Goal: Download file/media

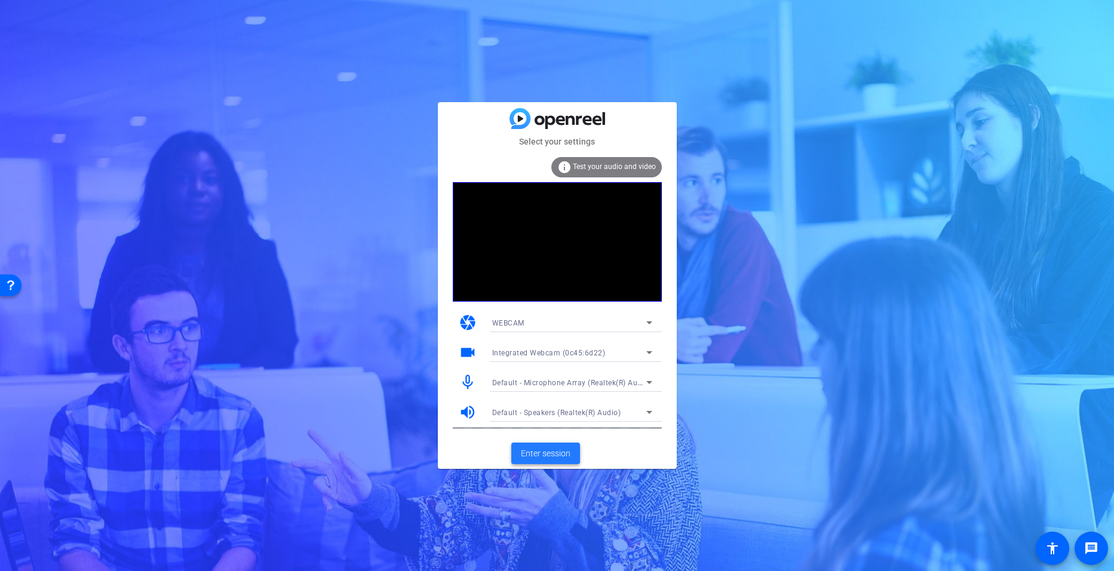
click at [545, 454] on span "Enter session" at bounding box center [546, 453] width 50 height 13
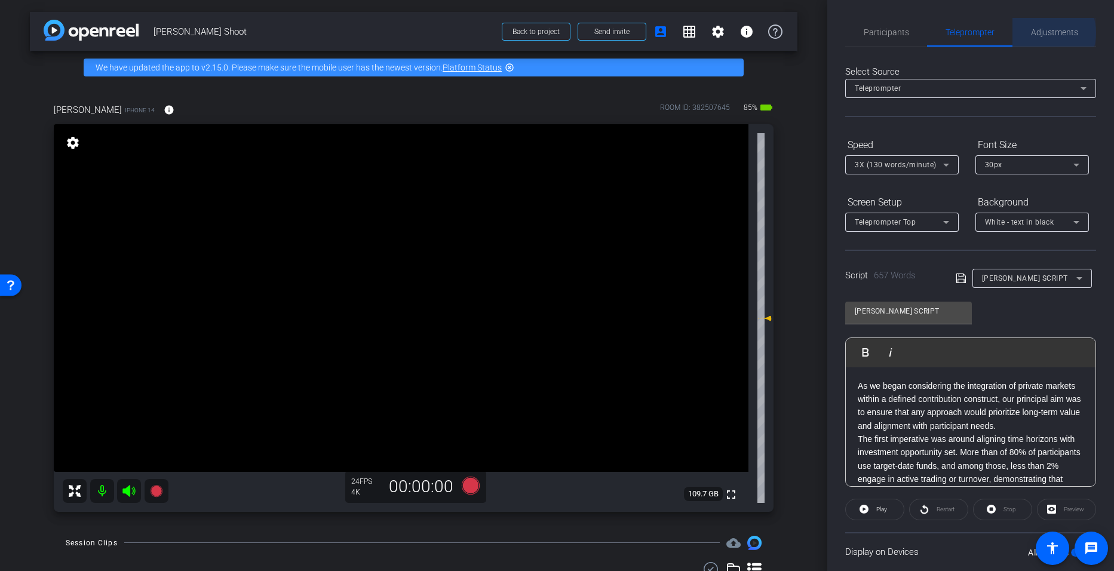
click at [1036, 33] on span "Adjustments" at bounding box center [1054, 32] width 47 height 8
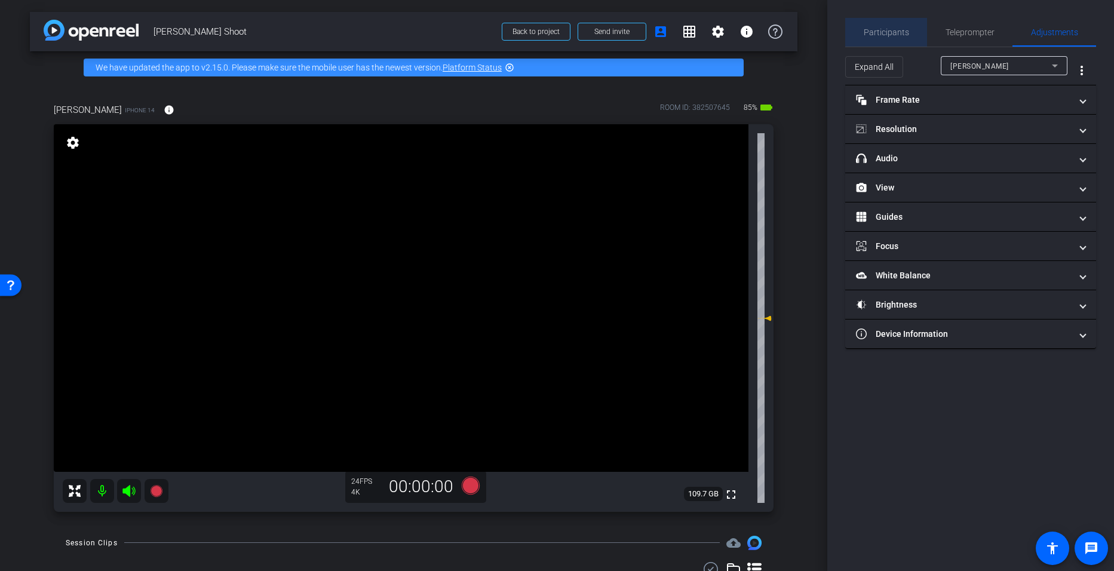
click at [900, 30] on span "Participants" at bounding box center [886, 32] width 45 height 8
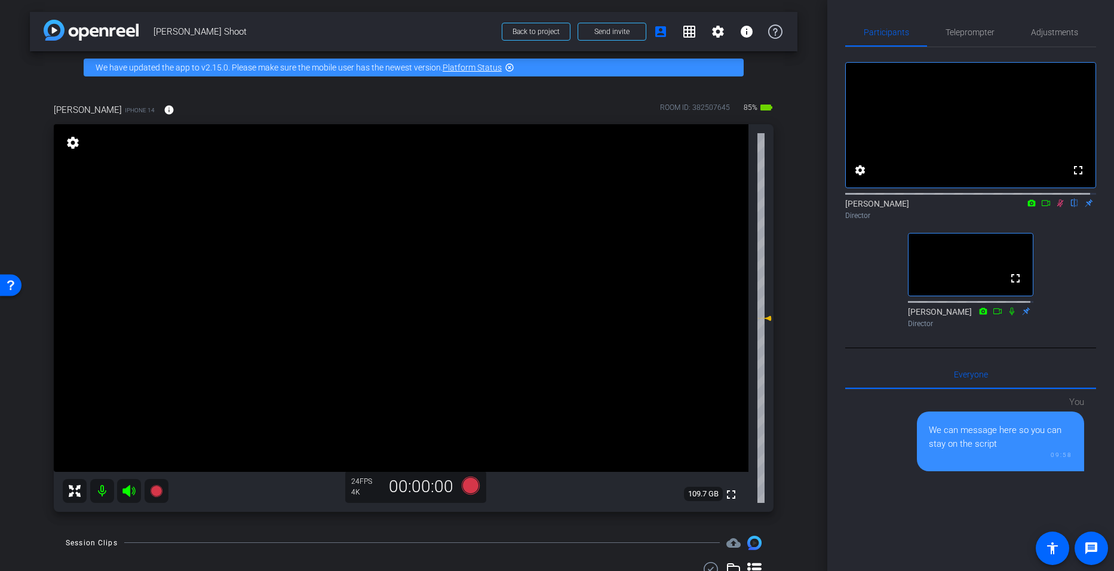
click at [1056, 207] on icon at bounding box center [1061, 203] width 10 height 8
click at [1058, 207] on icon at bounding box center [1060, 204] width 5 height 8
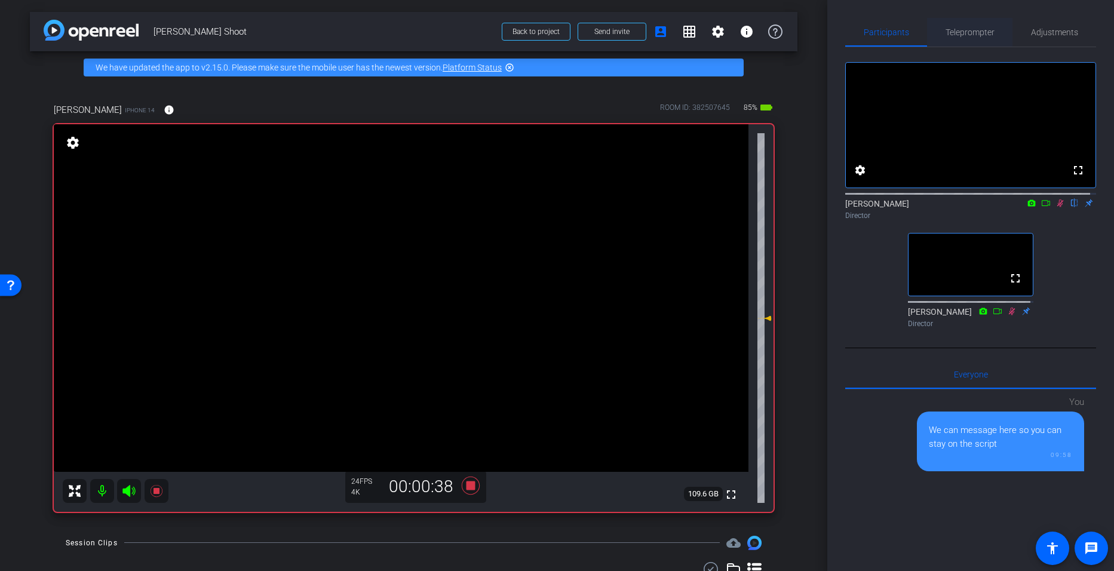
click at [968, 32] on span "Teleprompter" at bounding box center [970, 32] width 49 height 8
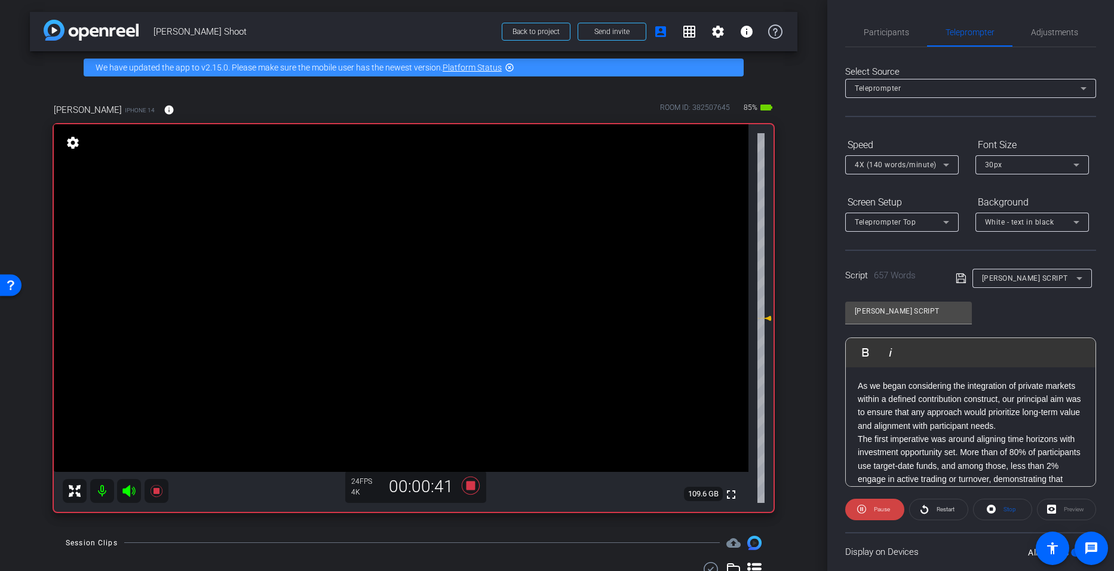
scroll to position [82, 0]
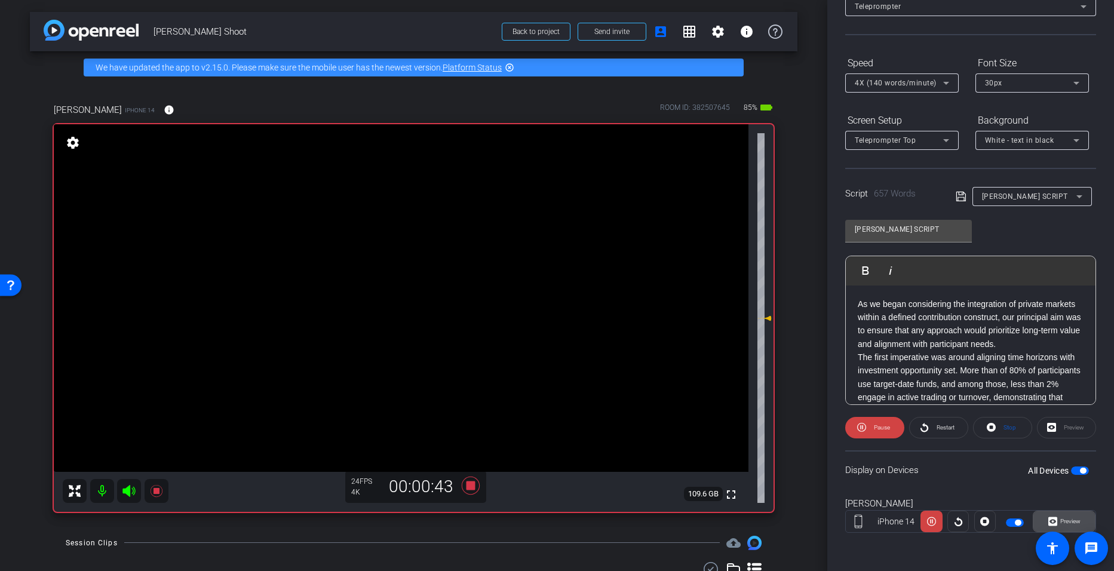
click at [1062, 515] on span "Preview" at bounding box center [1068, 521] width 23 height 17
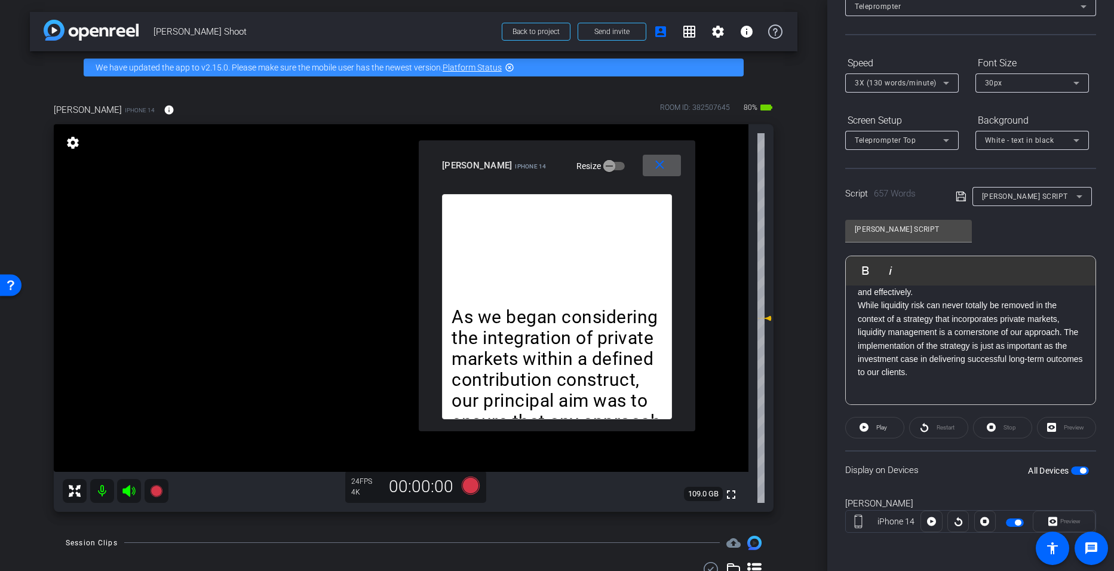
scroll to position [0, 0]
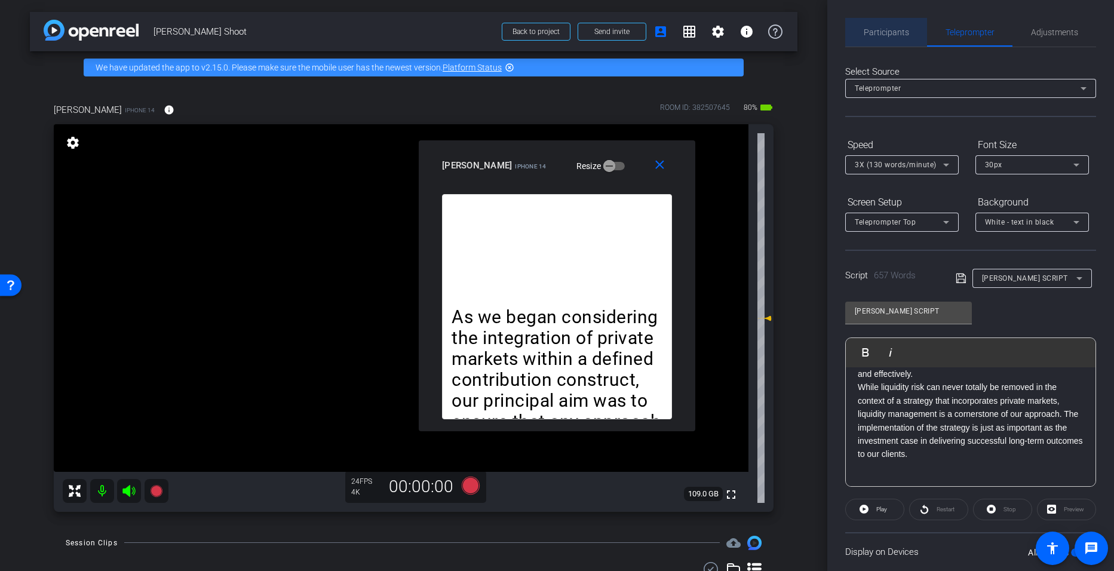
click at [903, 36] on span "Participants" at bounding box center [886, 32] width 45 height 8
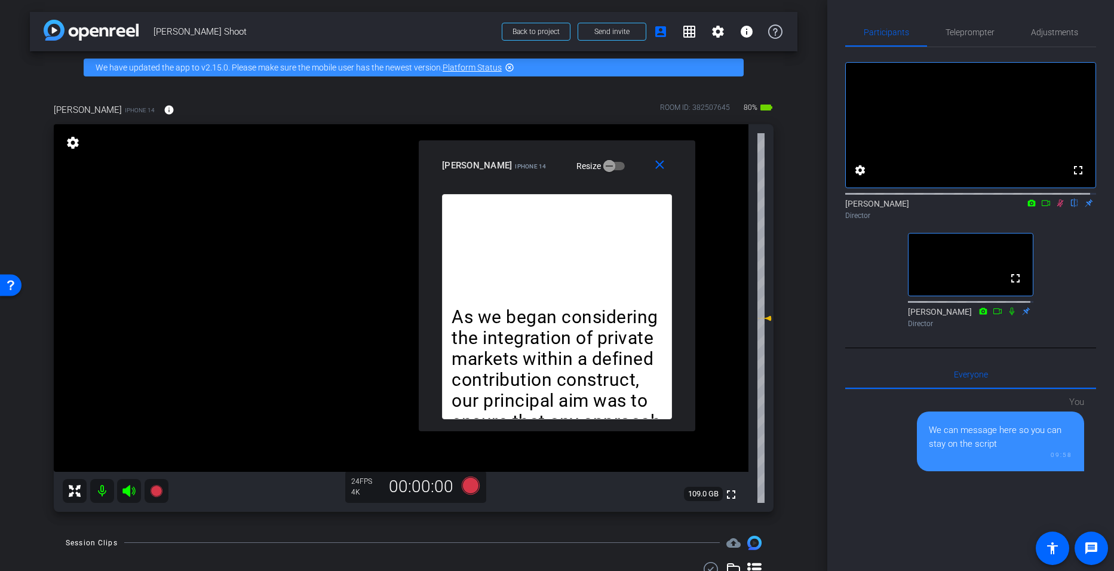
click at [1056, 207] on icon at bounding box center [1061, 203] width 10 height 8
click at [965, 36] on span "Teleprompter" at bounding box center [970, 32] width 49 height 8
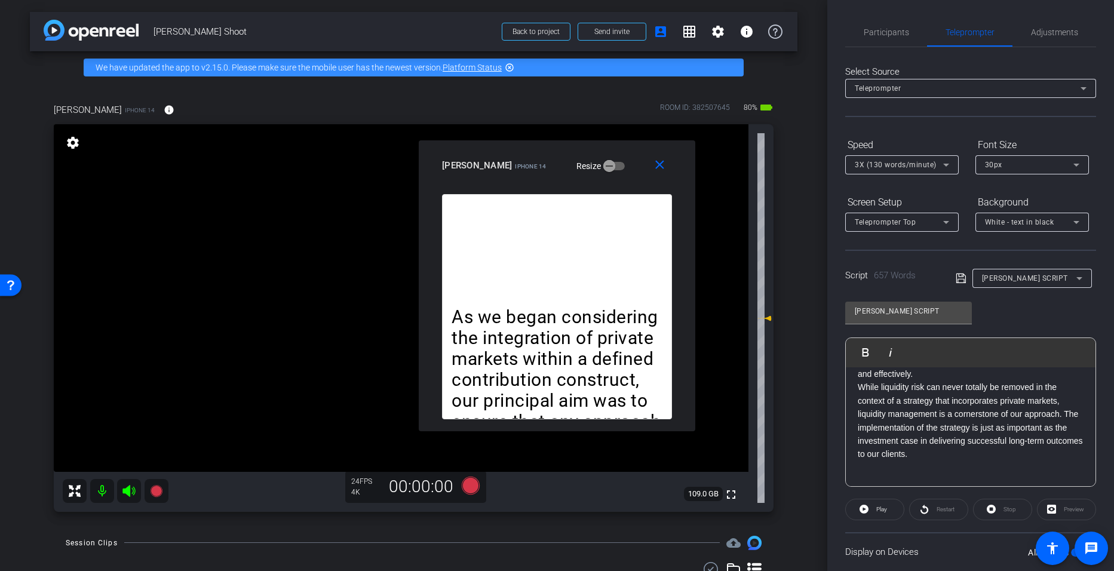
click at [858, 396] on p "While liquidity risk can never totally be removed in the context of a strategy …" at bounding box center [971, 421] width 226 height 80
click at [923, 407] on p "While liquidity risk can never totally be removed in the context of a strategy …" at bounding box center [971, 421] width 226 height 80
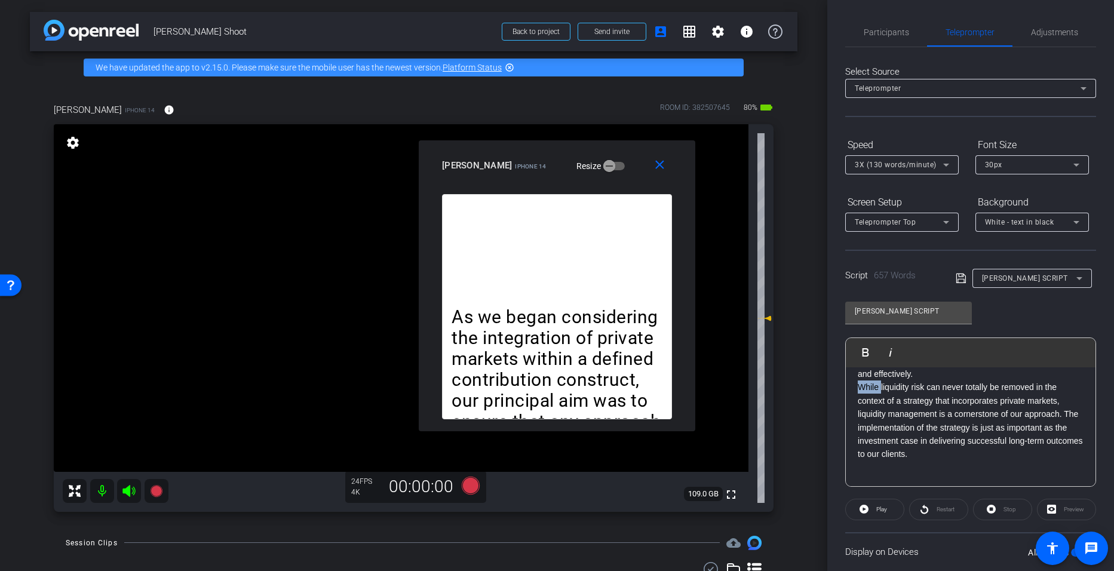
click at [660, 183] on div "close miranda iPhone 14 Resize" at bounding box center [557, 167] width 277 height 54
click at [658, 167] on mat-icon "close" at bounding box center [659, 165] width 15 height 15
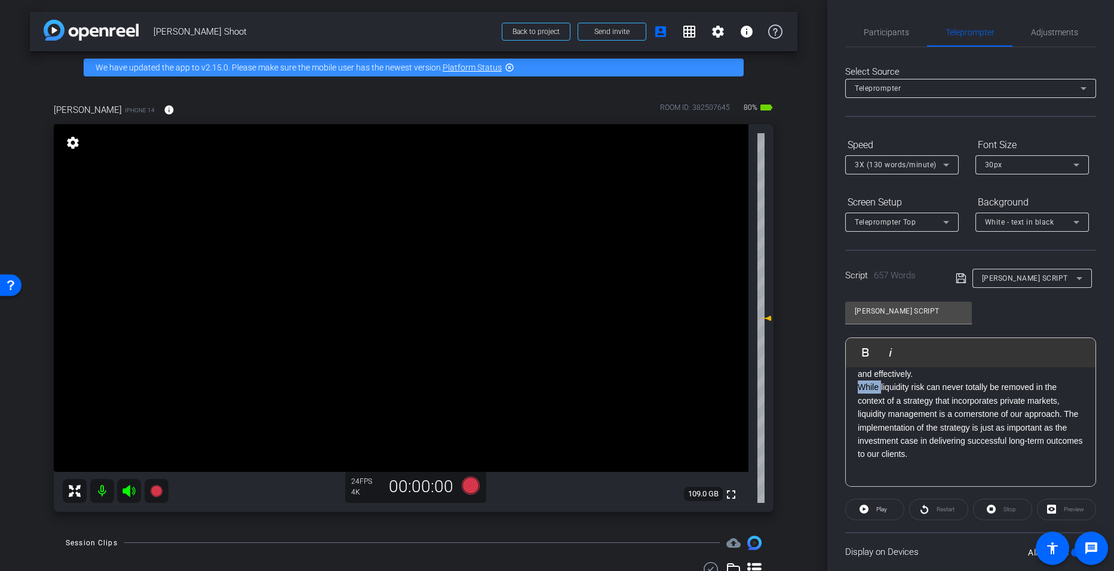
scroll to position [1039, 0]
click at [952, 407] on p "While liquidity risk can never totally be removed in the context of a strategy …" at bounding box center [971, 421] width 226 height 80
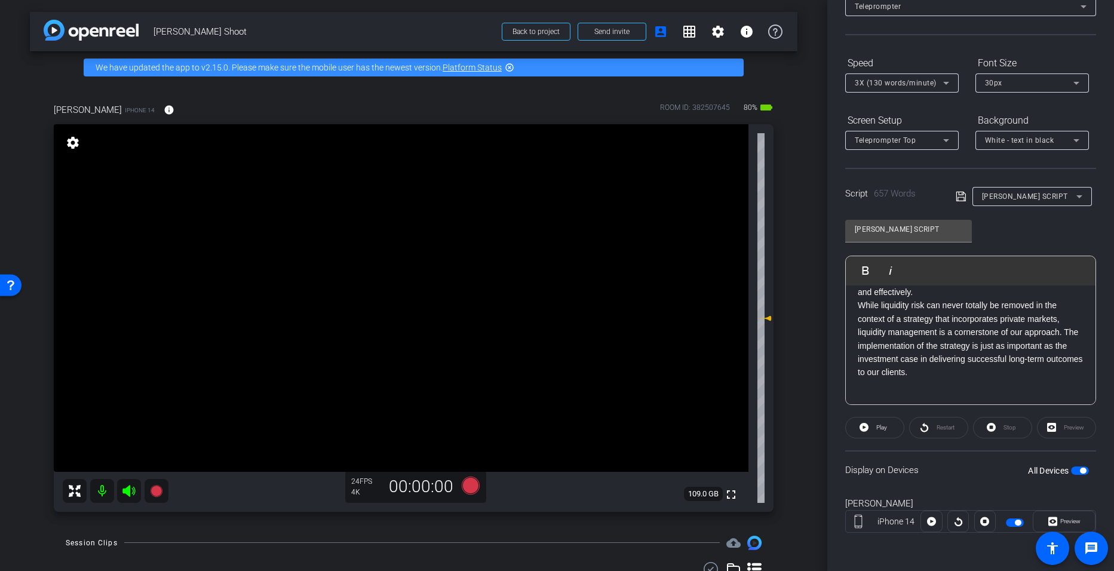
scroll to position [81, 0]
click at [1074, 474] on span "button" at bounding box center [1080, 472] width 18 height 8
click at [1066, 520] on div "Preview" at bounding box center [1064, 523] width 63 height 22
click at [858, 306] on p "While liquidity risk can never totally be removed in the context of a strategy …" at bounding box center [971, 340] width 226 height 80
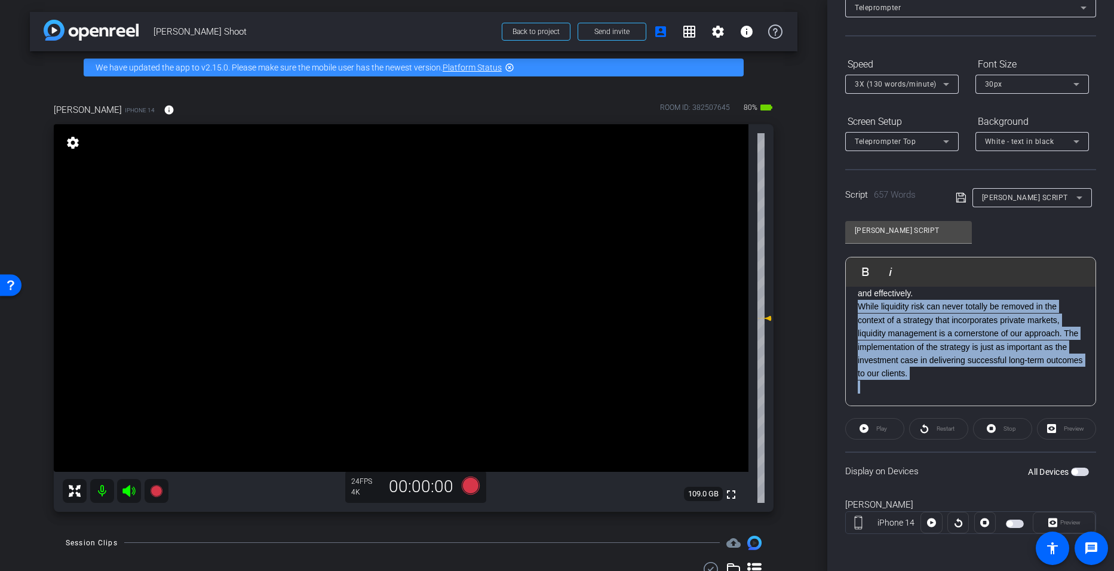
drag, startPoint x: 858, startPoint y: 306, endPoint x: 972, endPoint y: 385, distance: 138.6
click at [1072, 470] on span "button" at bounding box center [1075, 472] width 6 height 6
click at [1060, 519] on span "Preview" at bounding box center [1070, 522] width 20 height 7
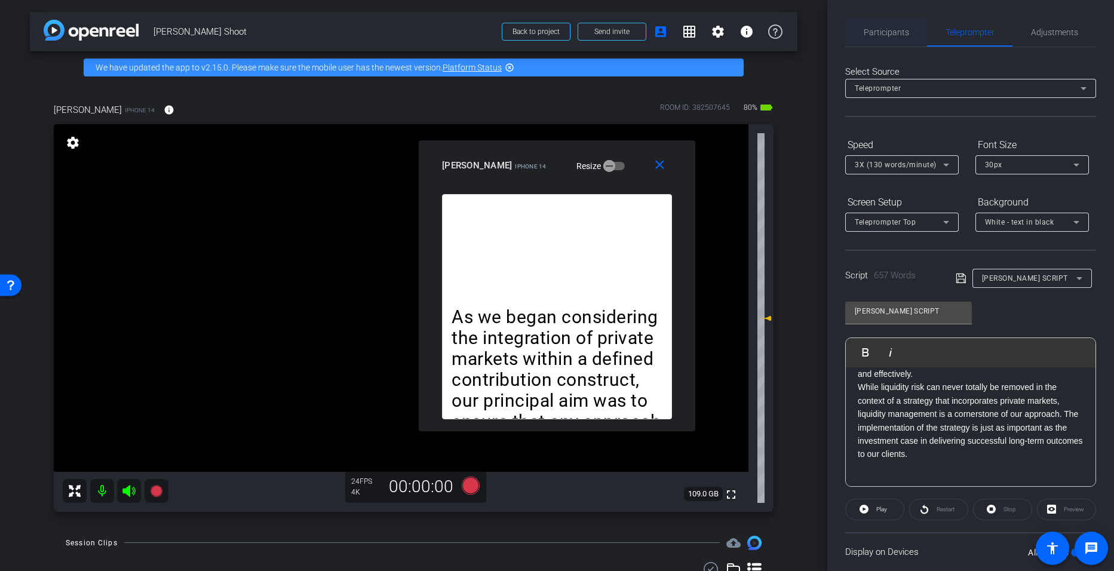
click at [892, 38] on span "Participants" at bounding box center [886, 32] width 45 height 29
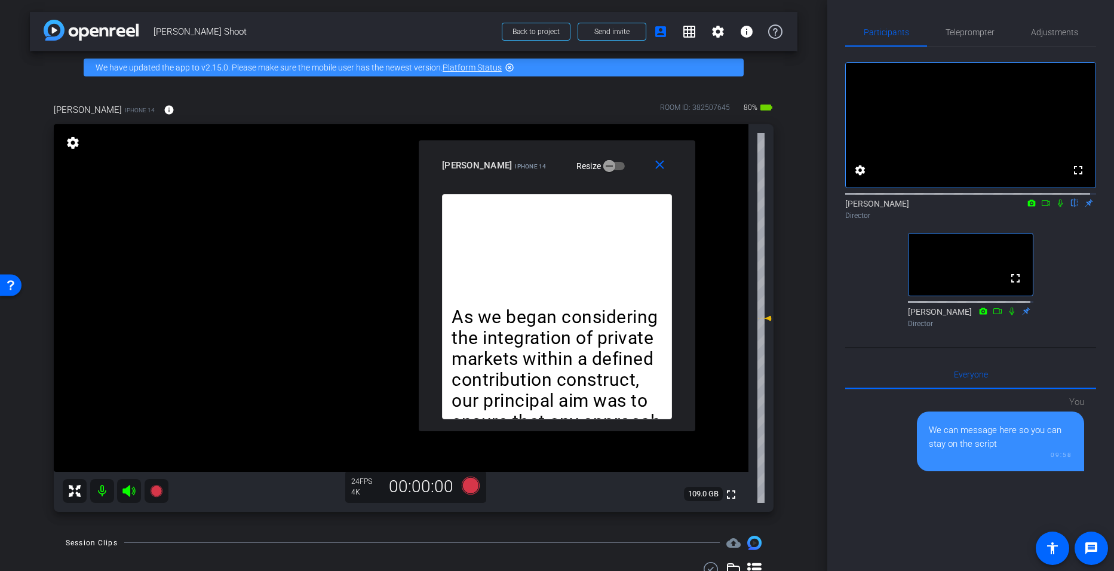
click at [1058, 207] on icon at bounding box center [1060, 204] width 5 height 8
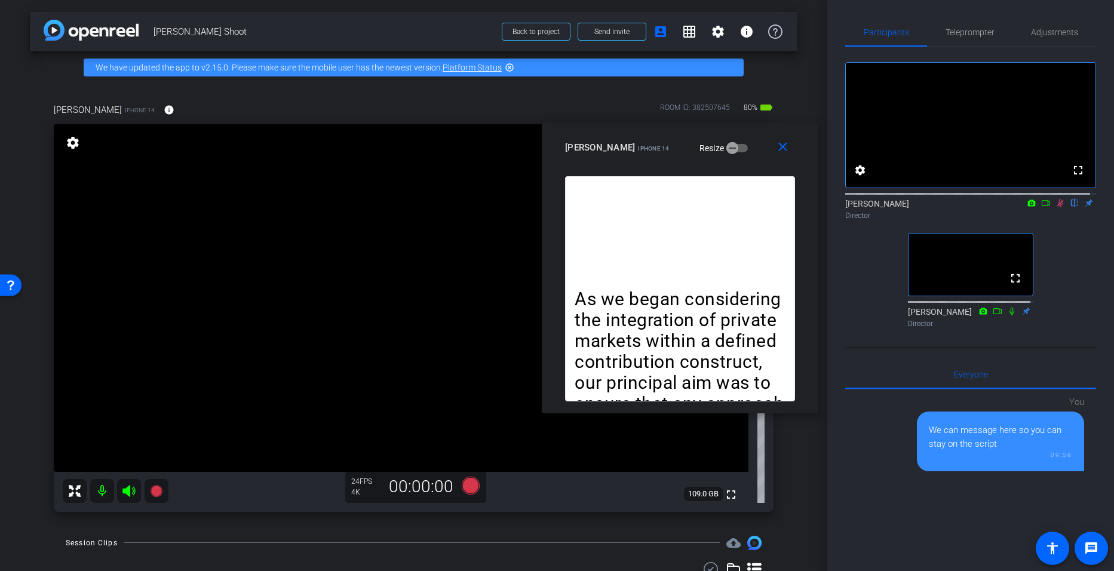
drag, startPoint x: 625, startPoint y: 146, endPoint x: 747, endPoint y: 128, distance: 123.1
click at [747, 128] on div "close miranda iPhone 14 Resize" at bounding box center [680, 149] width 277 height 54
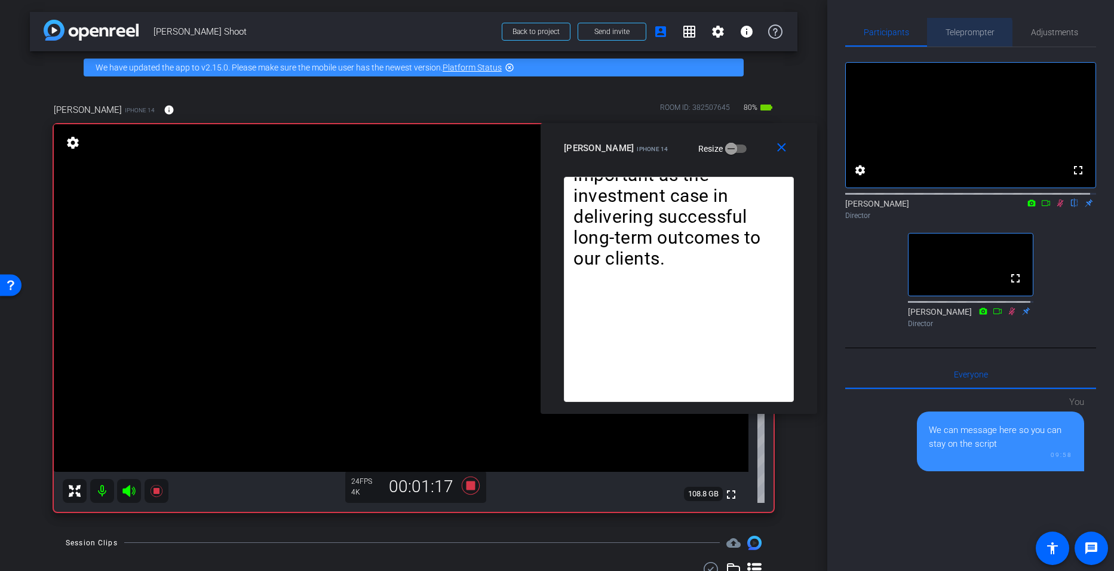
click at [961, 35] on span "Teleprompter" at bounding box center [970, 32] width 49 height 8
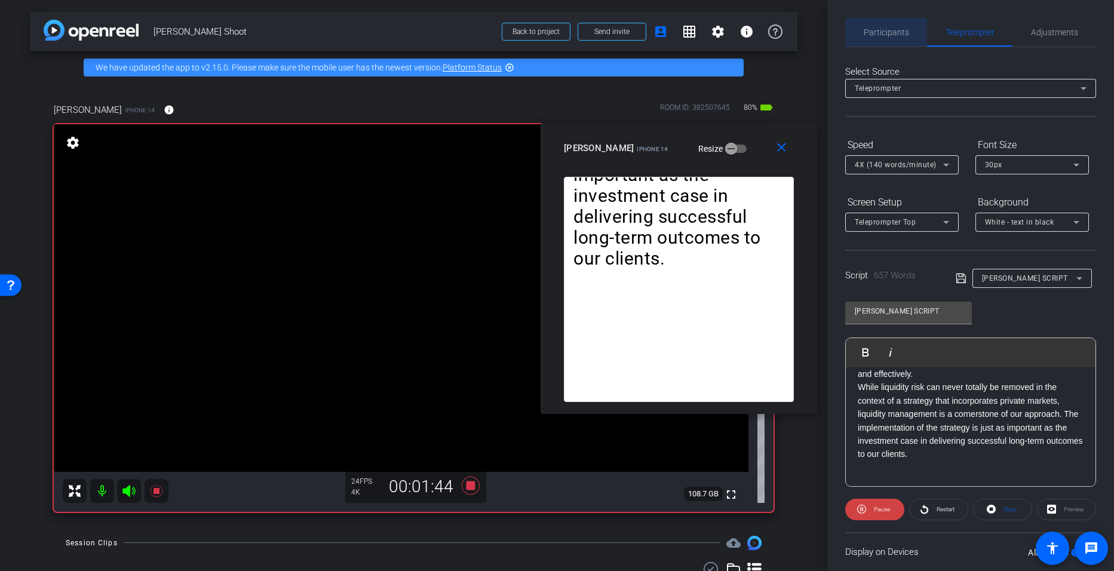
click at [899, 28] on span "Participants" at bounding box center [886, 32] width 45 height 8
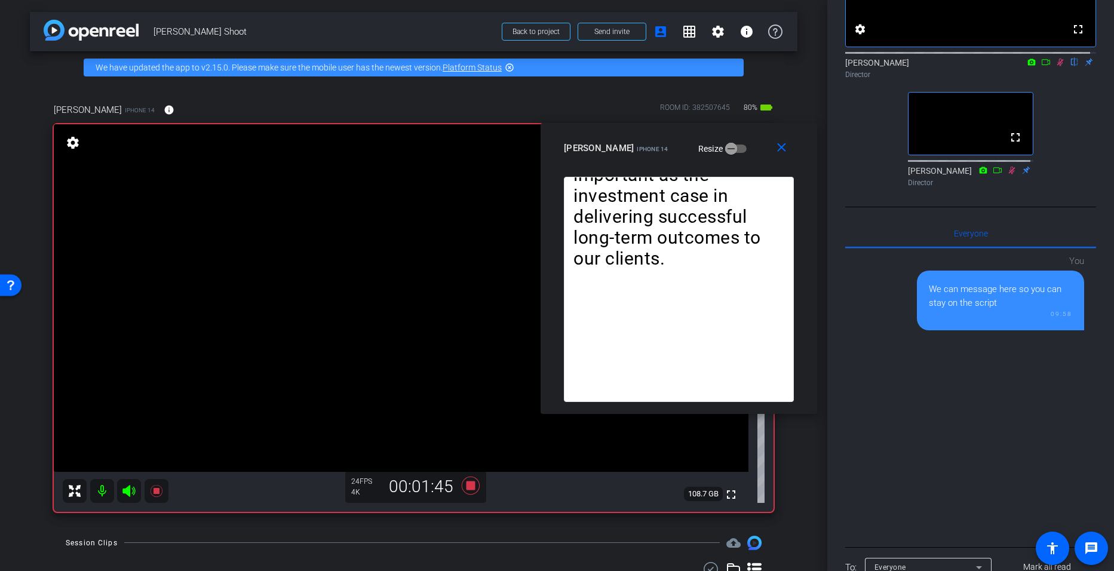
scroll to position [220, 0]
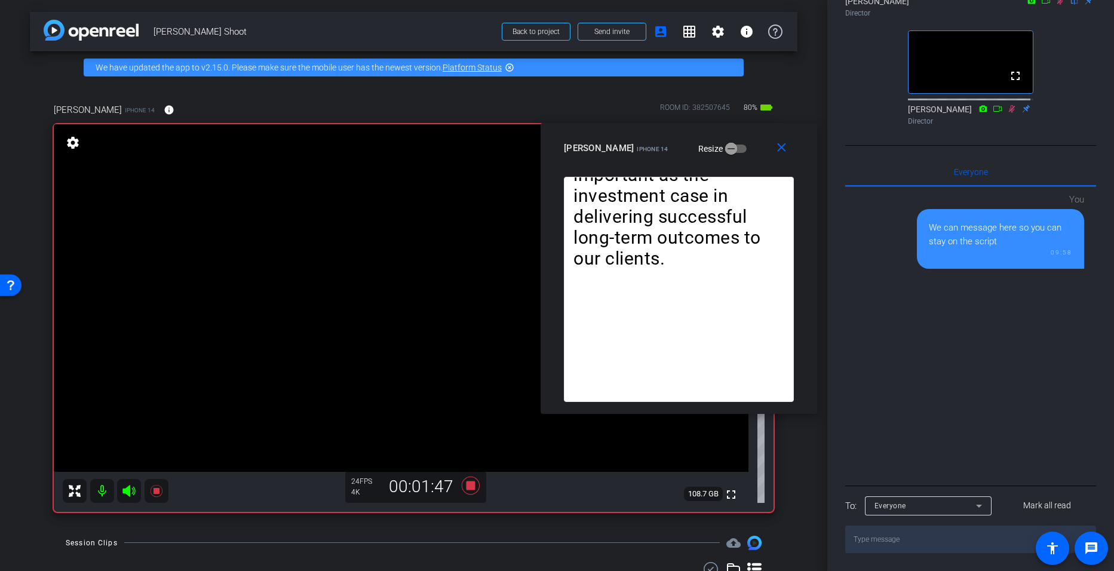
click at [921, 539] on textarea at bounding box center [970, 539] width 251 height 27
type textarea "Do we need to speed up a tad?"
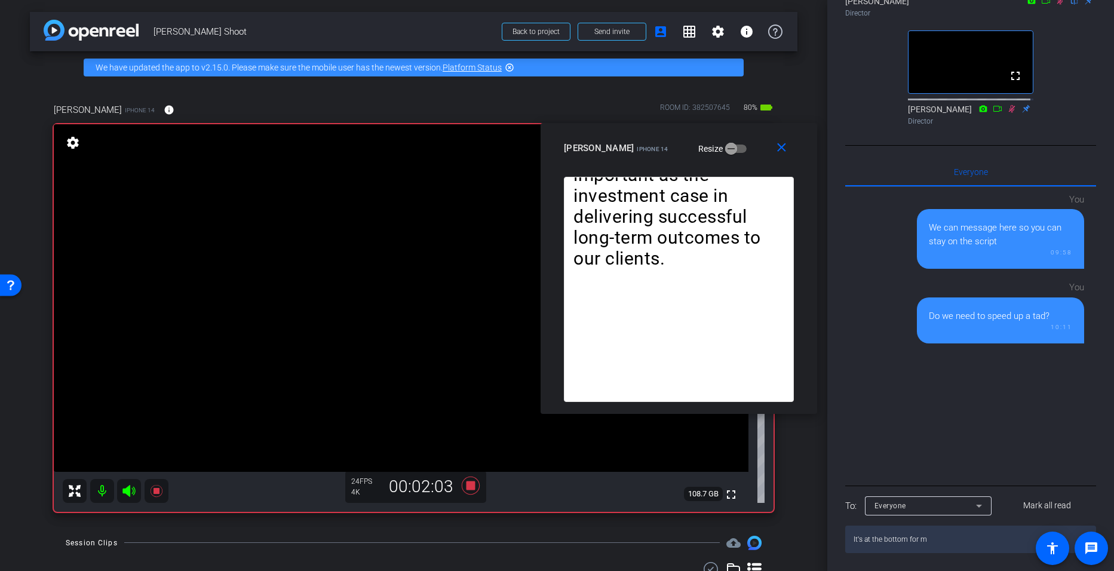
type textarea "It's at the bottom for me"
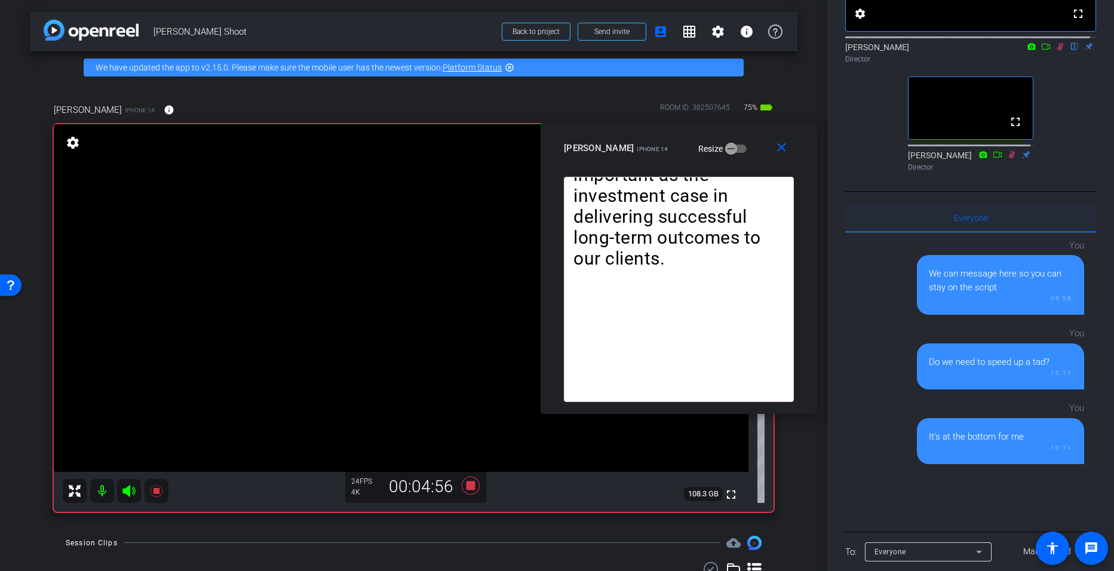
scroll to position [156, 0]
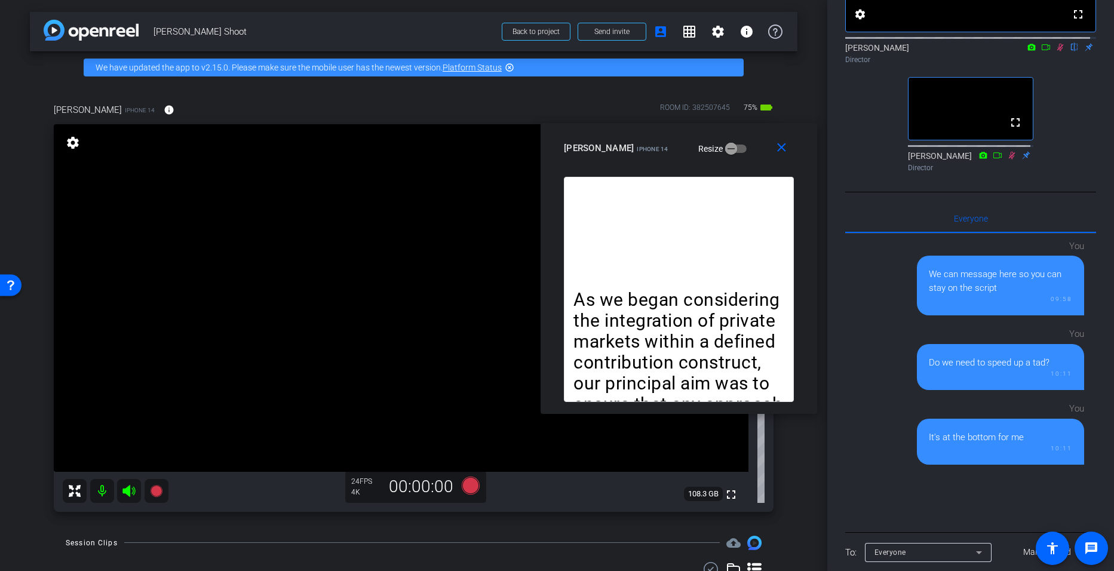
click at [1056, 51] on icon at bounding box center [1061, 47] width 10 height 8
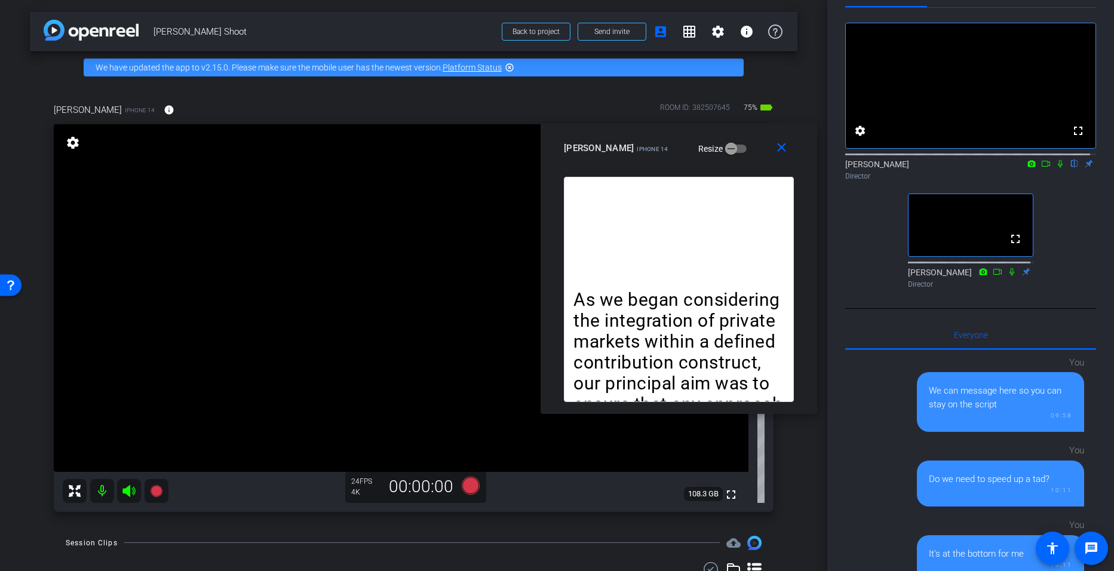
scroll to position [0, 0]
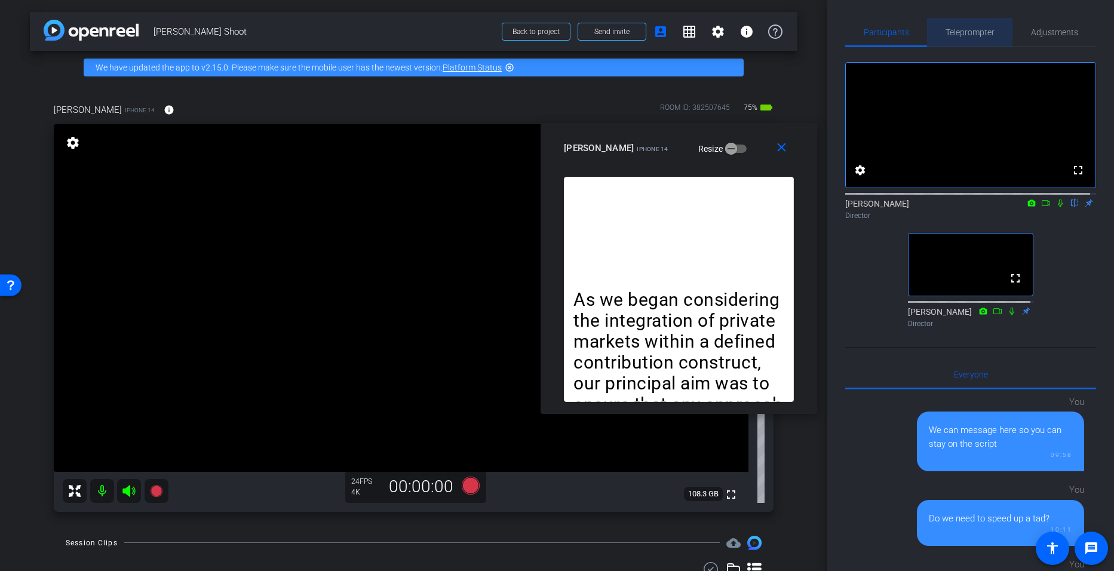
click at [967, 28] on span "Teleprompter" at bounding box center [970, 32] width 49 height 8
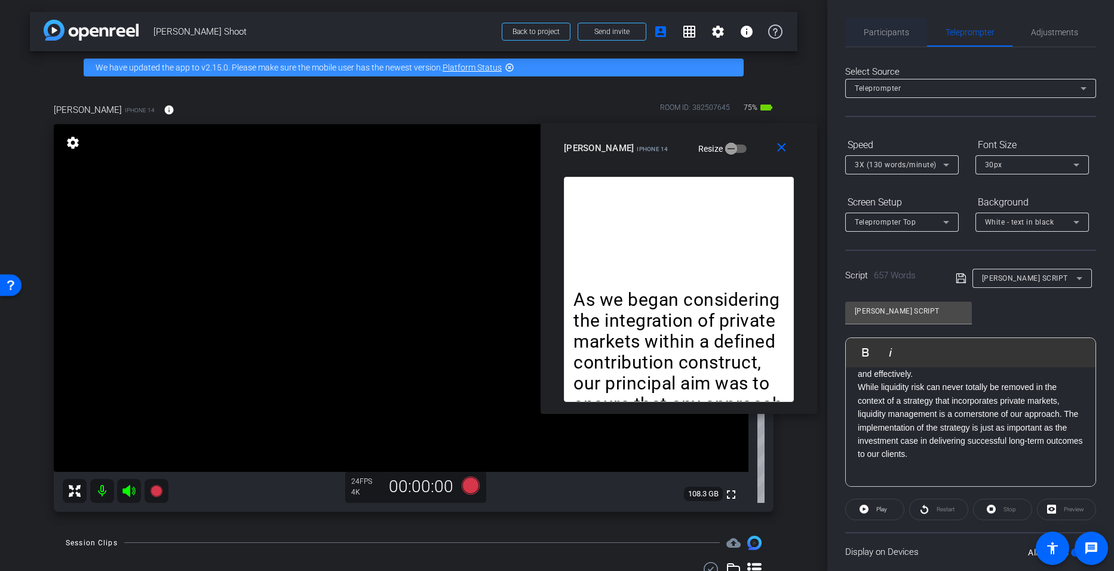
click at [879, 29] on span "Participants" at bounding box center [886, 32] width 45 height 8
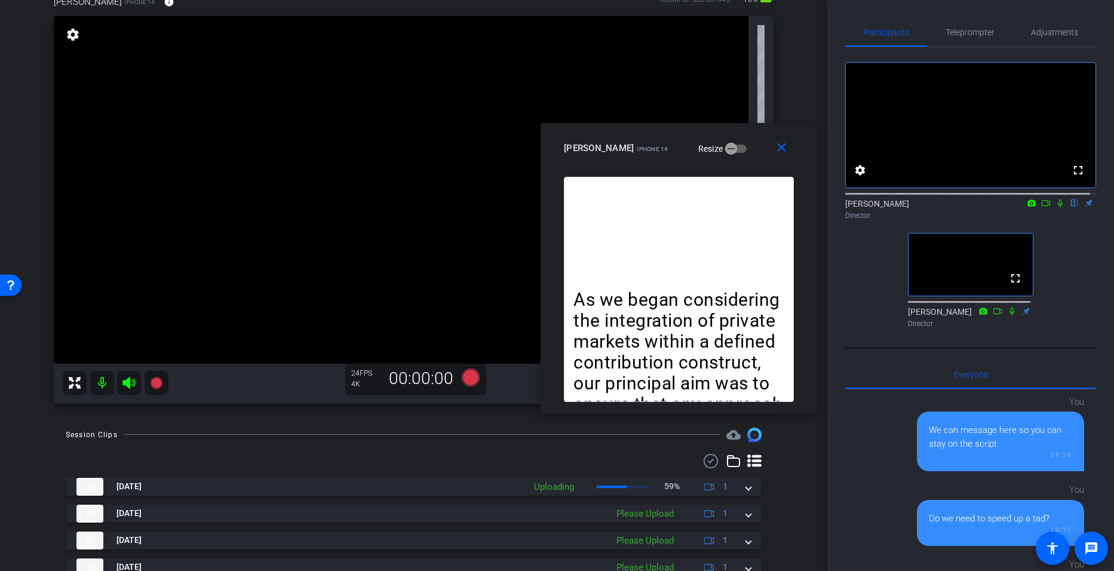
scroll to position [149, 0]
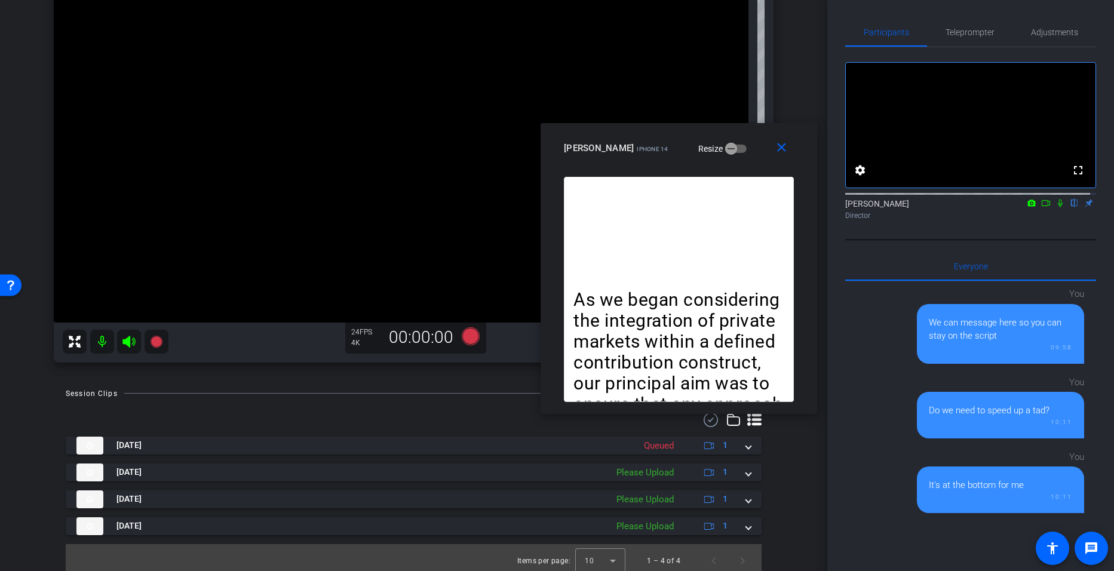
click at [130, 338] on icon at bounding box center [128, 342] width 13 height 12
click at [102, 339] on mat-icon at bounding box center [102, 342] width 24 height 24
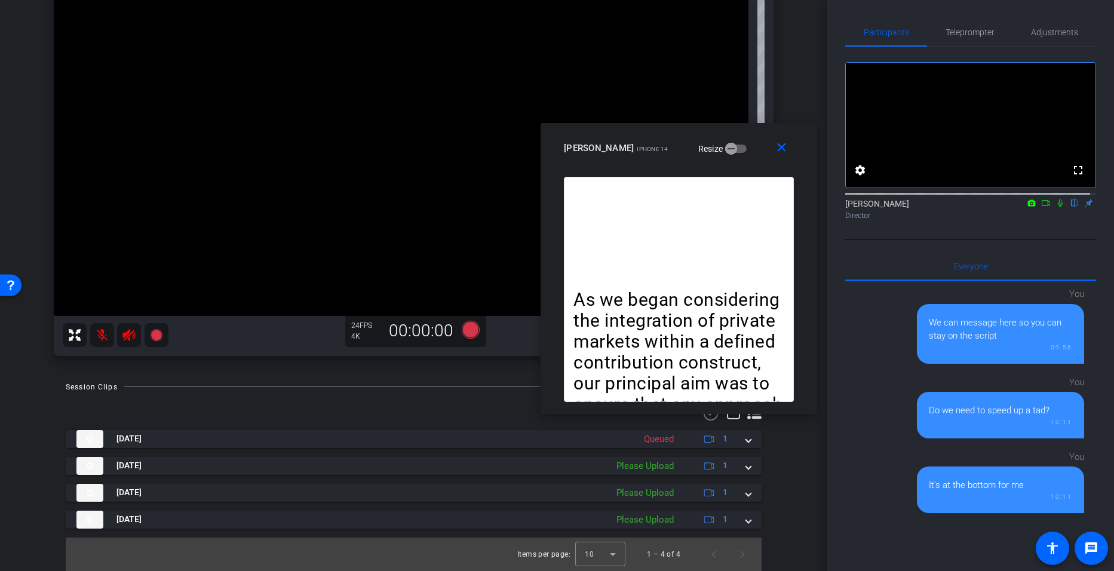
scroll to position [0, 0]
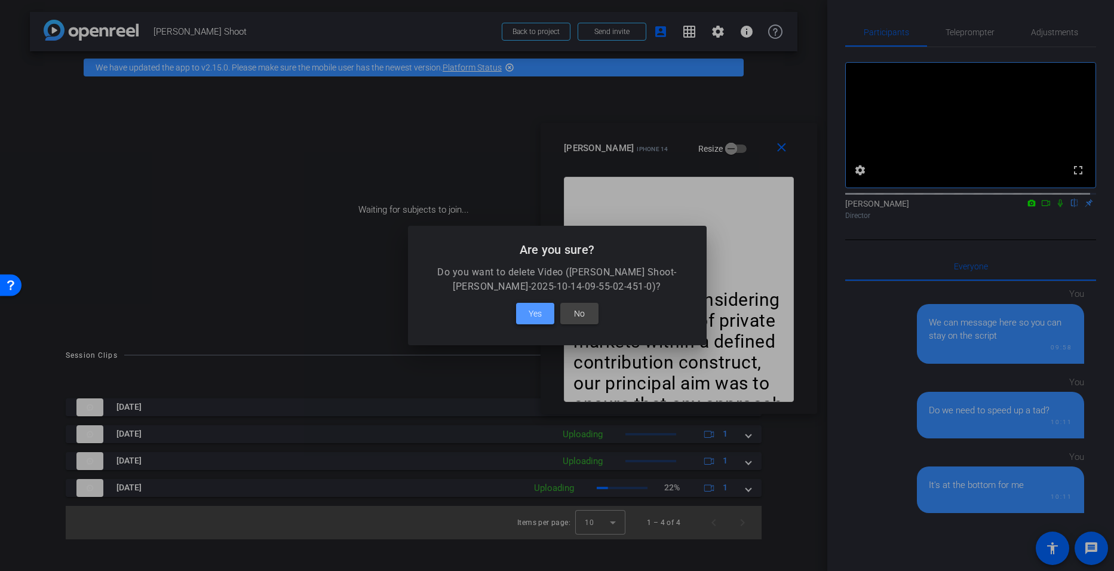
click at [523, 314] on span at bounding box center [535, 313] width 38 height 29
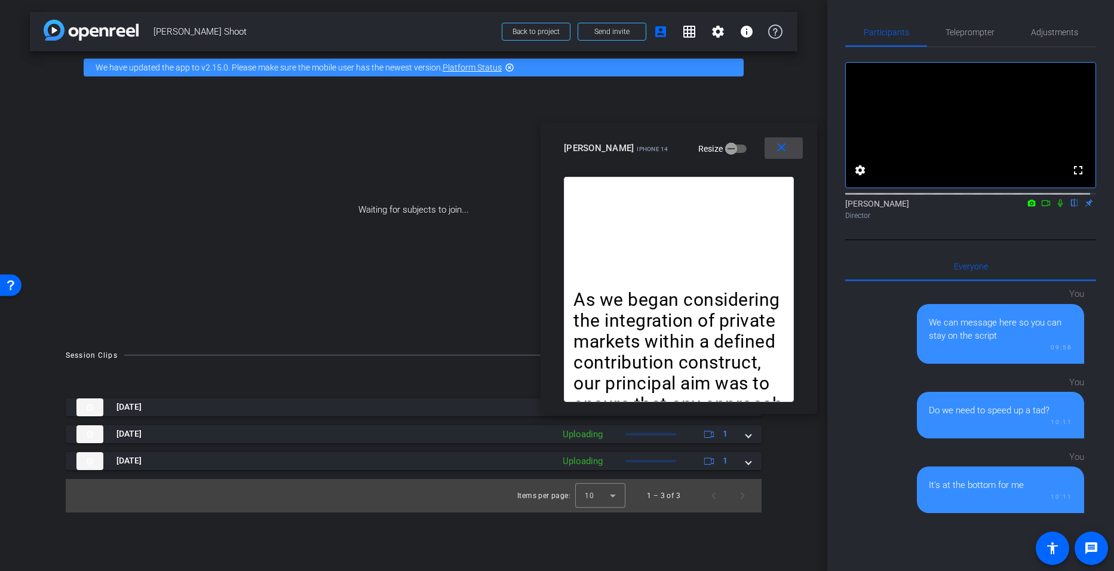
click at [781, 142] on mat-icon "close" at bounding box center [781, 147] width 15 height 15
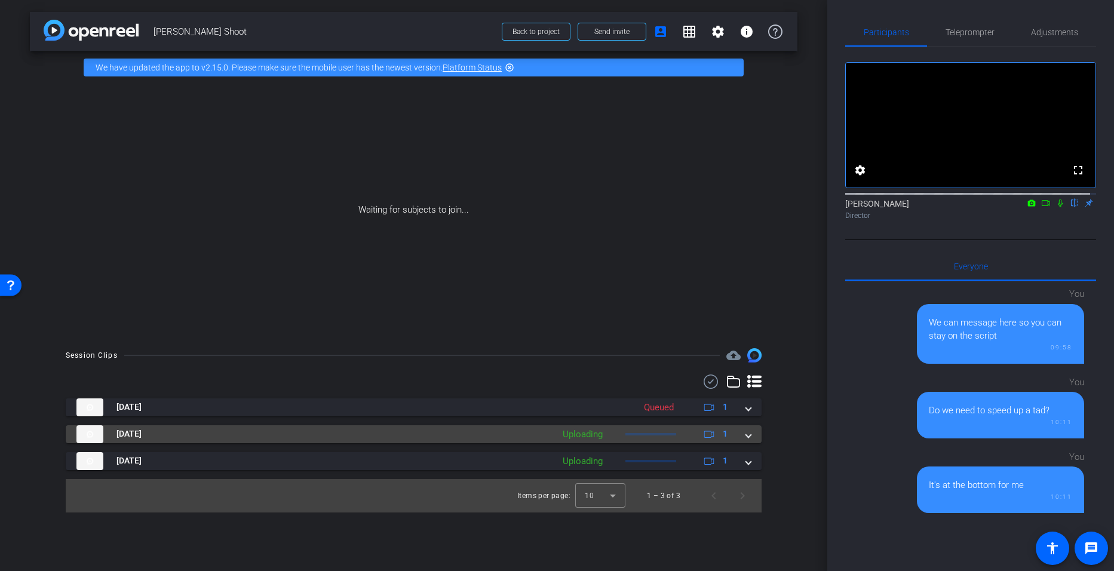
click at [749, 438] on span at bounding box center [748, 434] width 5 height 13
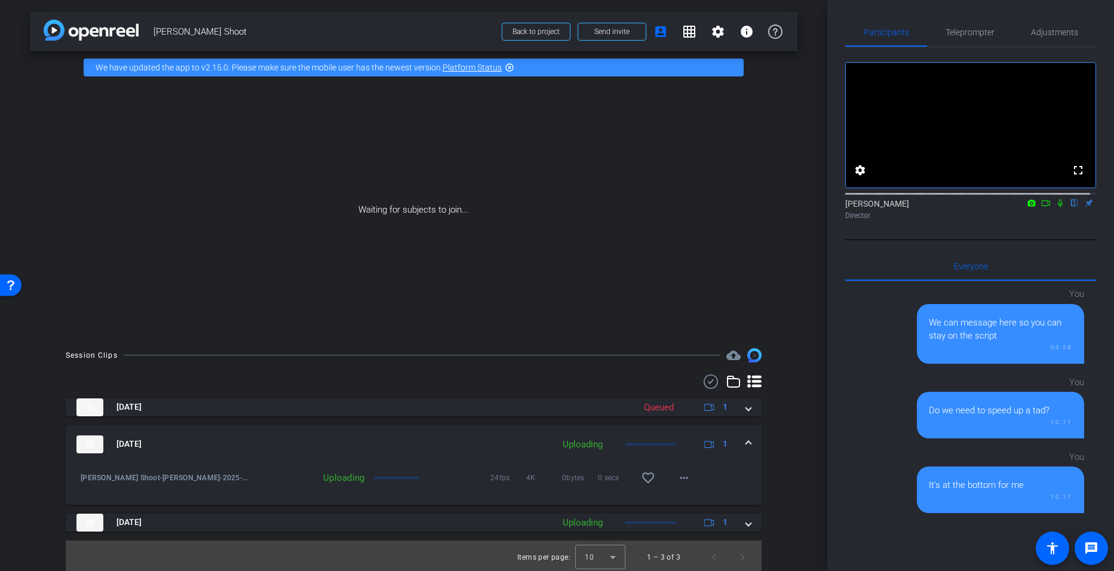
scroll to position [3, 0]
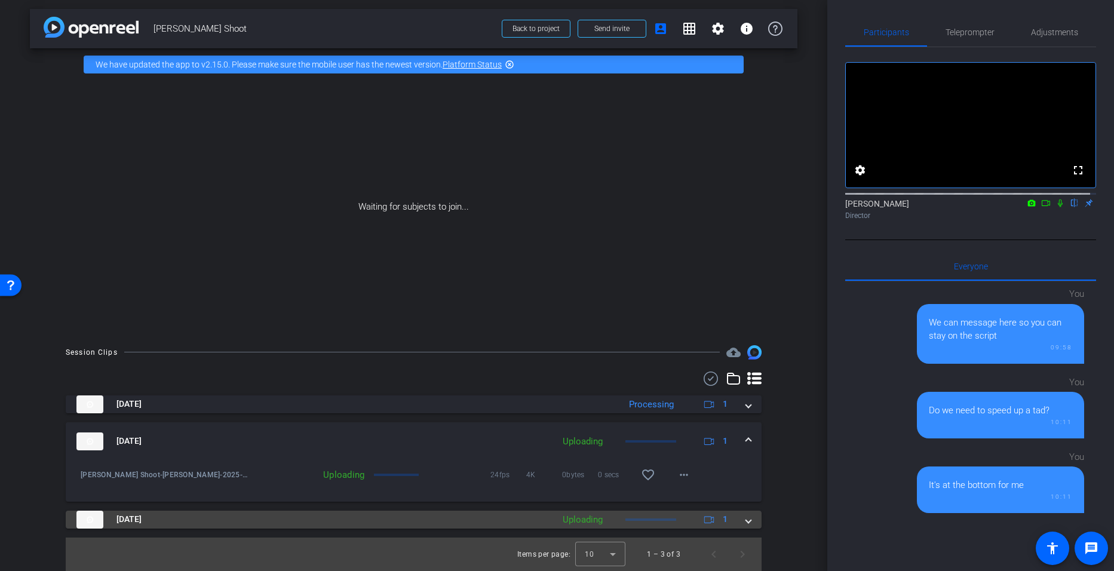
click at [746, 519] on span at bounding box center [748, 519] width 5 height 13
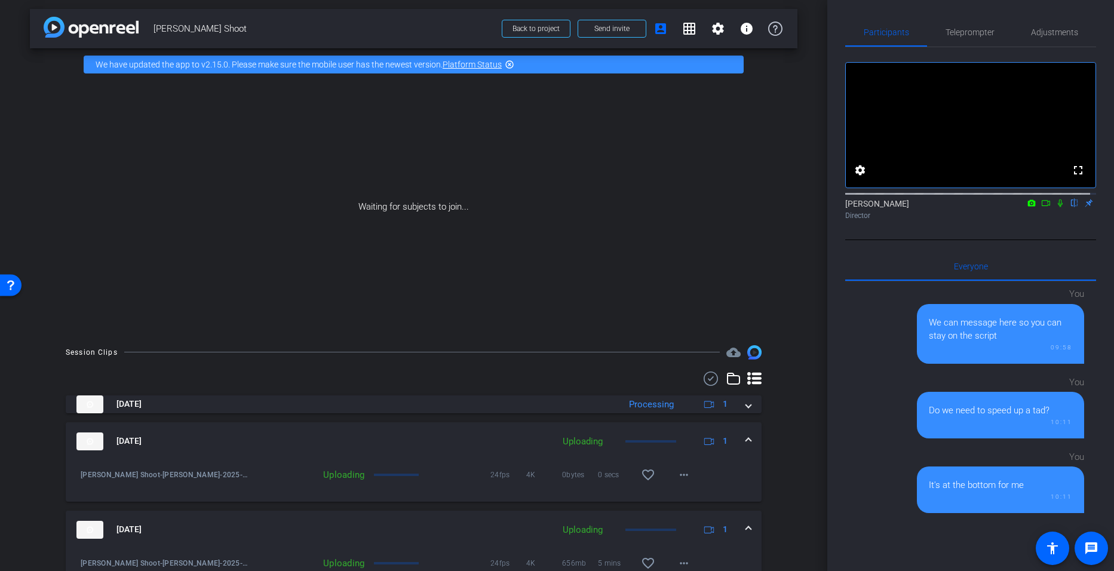
scroll to position [65, 0]
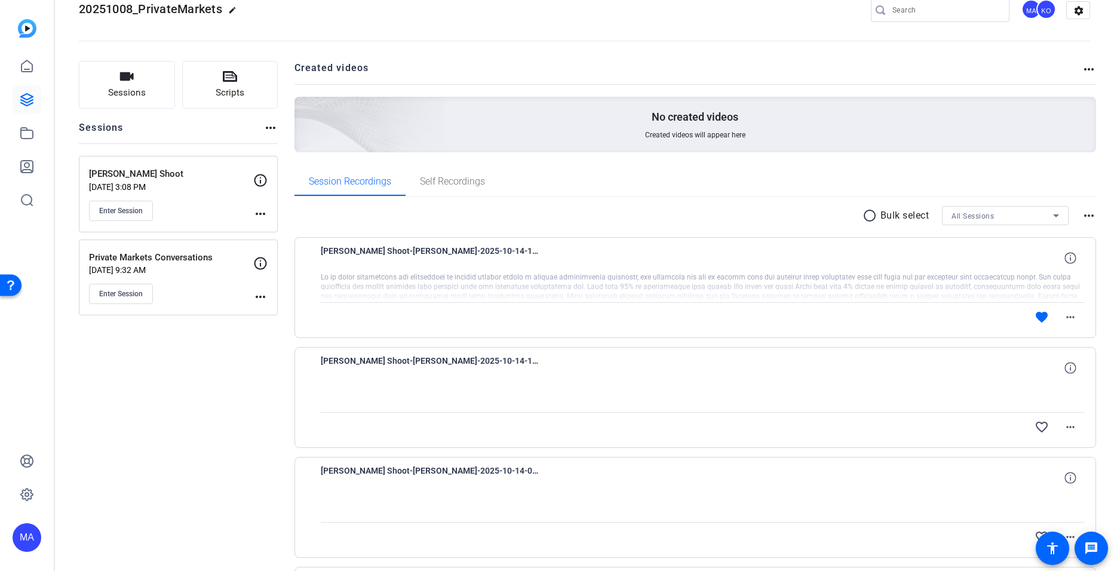
scroll to position [26, 0]
click at [1063, 314] on mat-icon "more_horiz" at bounding box center [1070, 316] width 14 height 14
click at [906, 289] on div at bounding box center [557, 285] width 1114 height 571
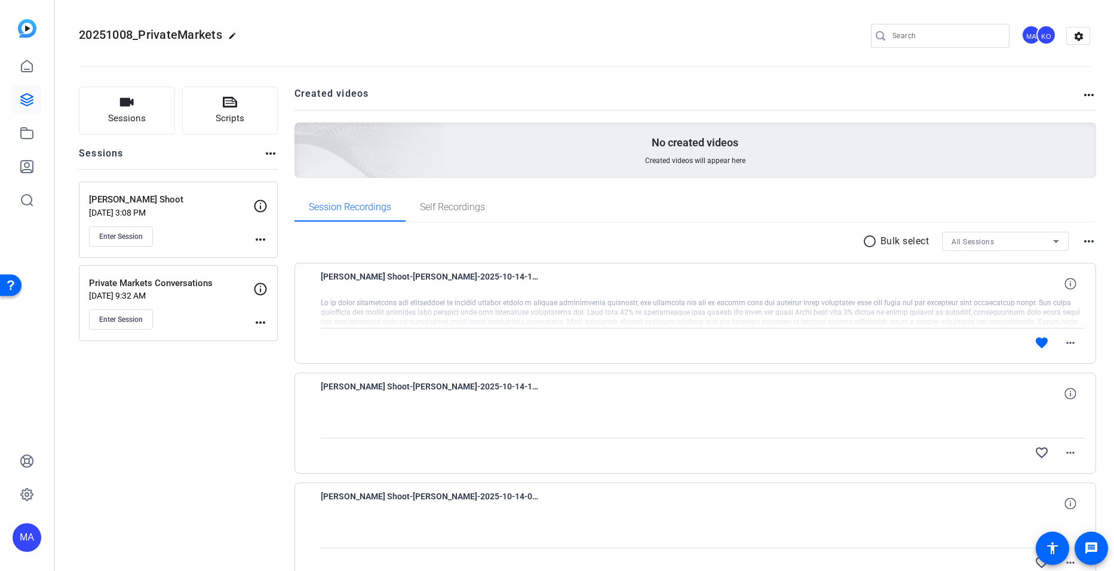
scroll to position [66, 0]
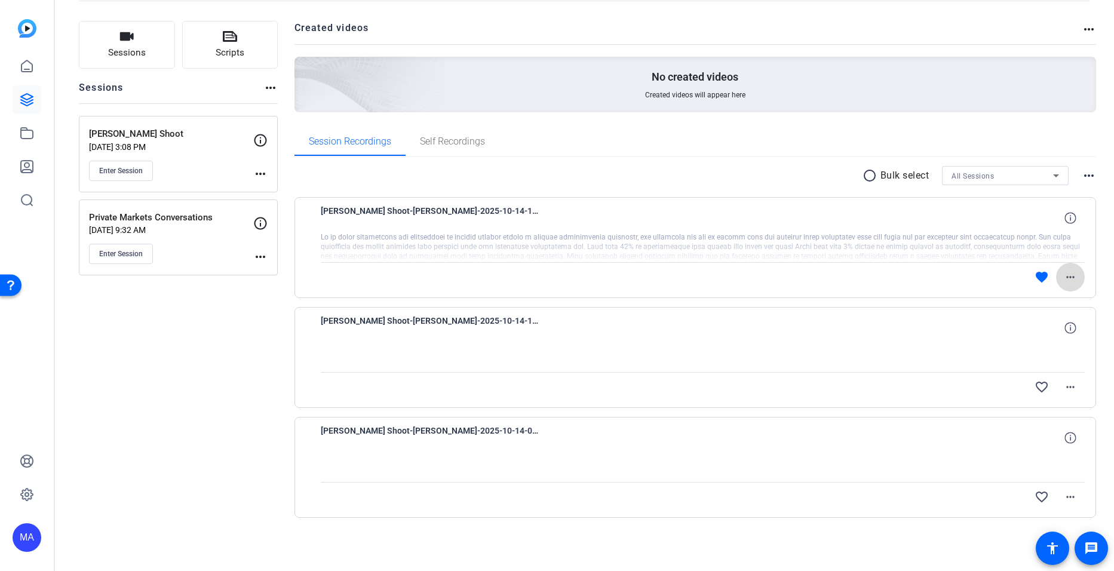
click at [1065, 287] on span at bounding box center [1070, 277] width 29 height 29
click at [938, 257] on div at bounding box center [557, 285] width 1114 height 571
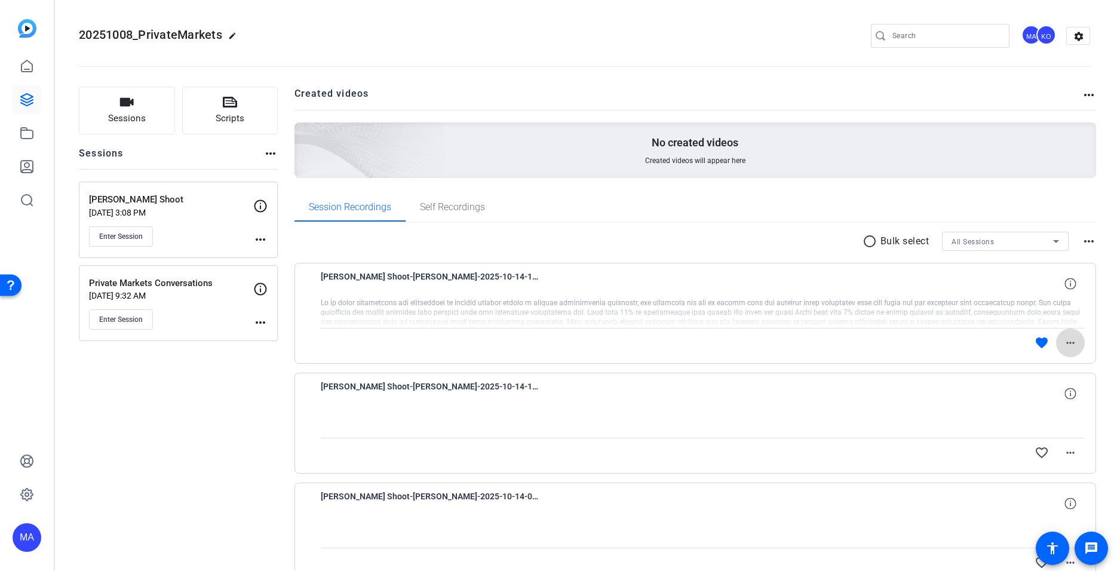
click at [1066, 344] on mat-icon "more_horiz" at bounding box center [1070, 343] width 14 height 14
click at [1029, 367] on span "Download Original" at bounding box center [1034, 368] width 72 height 14
click at [1063, 345] on mat-icon "more_horiz" at bounding box center [1070, 343] width 14 height 14
click at [165, 412] on div at bounding box center [557, 285] width 1114 height 571
